Goal: Task Accomplishment & Management: Use online tool/utility

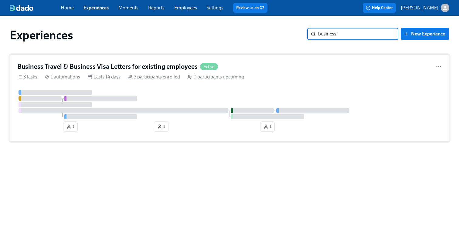
type input "business"
click at [169, 65] on h4 "Business Travel & Business Visa Letters for existing employees" at bounding box center [107, 66] width 180 height 9
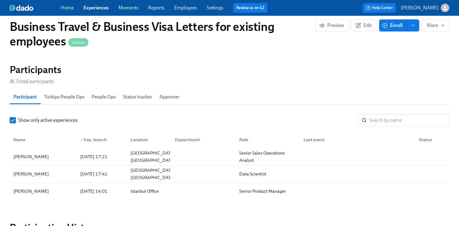
scroll to position [537, 0]
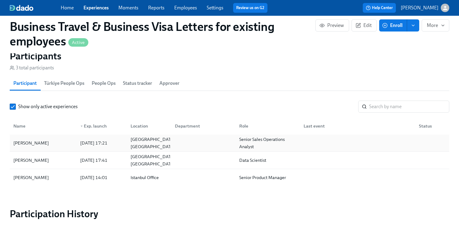
click at [26, 145] on div "[PERSON_NAME]" at bounding box center [31, 142] width 40 height 7
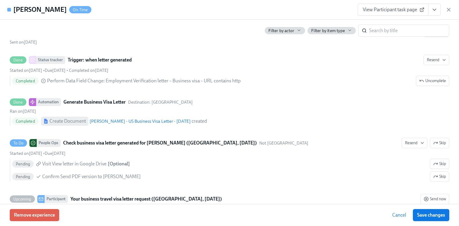
scroll to position [287, 0]
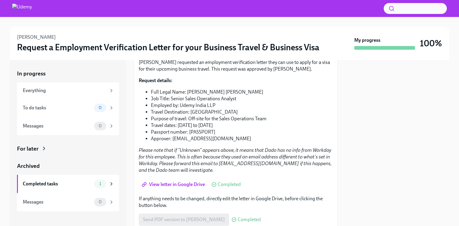
scroll to position [75, 0]
